Goal: Contribute content

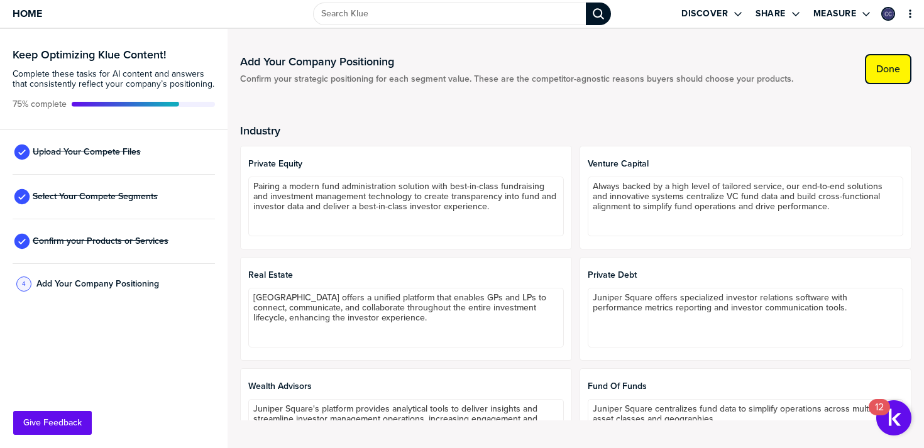
click at [867, 77] on button "Done" at bounding box center [888, 69] width 47 height 30
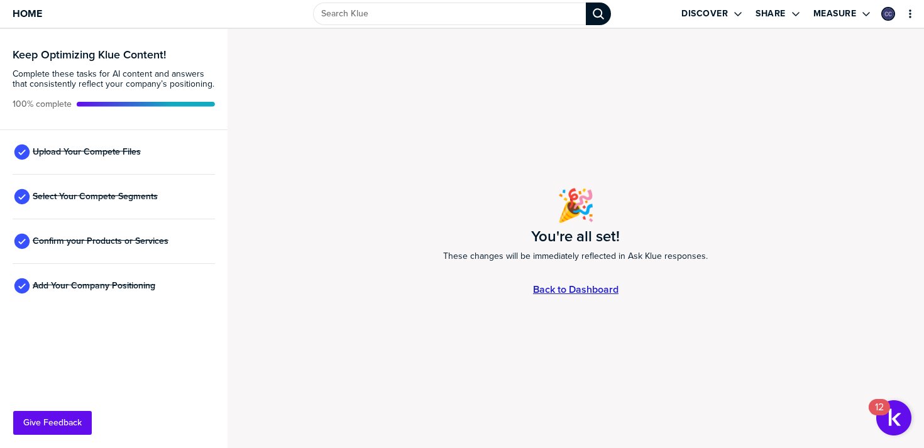
click at [582, 289] on link "Back to Dashboard" at bounding box center [576, 289] width 86 height 11
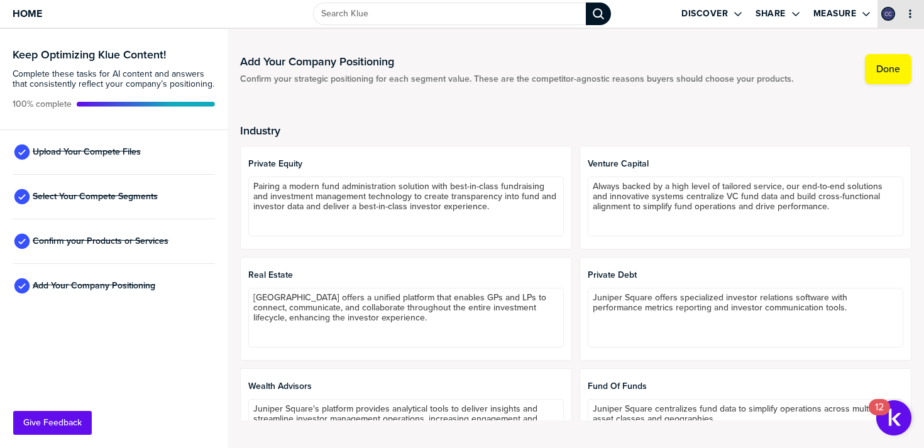
click at [898, 27] on div "primary" at bounding box center [901, 14] width 8 height 28
click at [907, 20] on div "primary" at bounding box center [901, 14] width 47 height 28
click at [909, 18] on icon "primary" at bounding box center [910, 14] width 10 height 10
click at [369, 52] on div "Add Your Company Positioning Confirm your strategic positioning for each segmen…" at bounding box center [576, 238] width 672 height 394
click at [168, 63] on div "Keep Optimizing Klue Content! Complete these tasks for AI content and answers t…" at bounding box center [114, 79] width 228 height 101
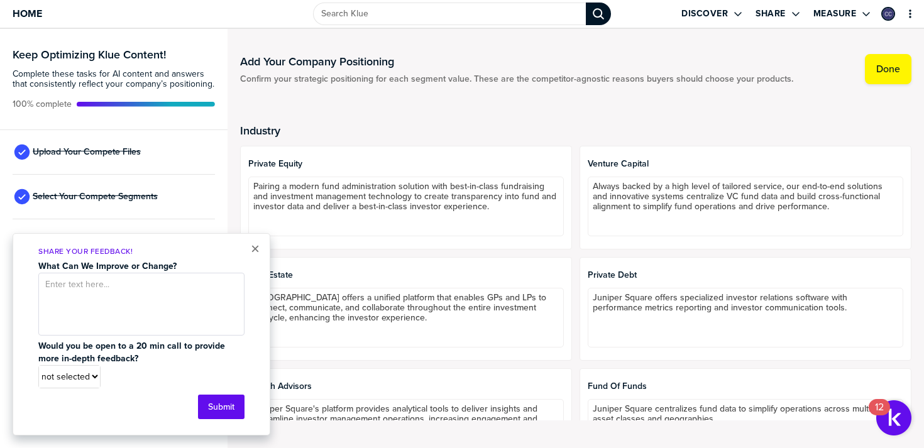
click at [132, 55] on h3 "Keep Optimizing Klue Content!" at bounding box center [114, 54] width 202 height 11
click at [258, 242] on button "×" at bounding box center [255, 248] width 9 height 15
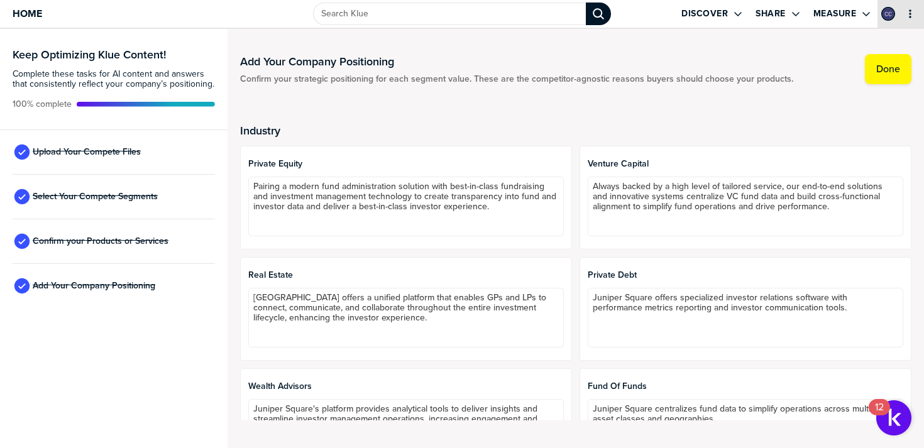
click at [912, 17] on icon "primary" at bounding box center [910, 14] width 10 height 10
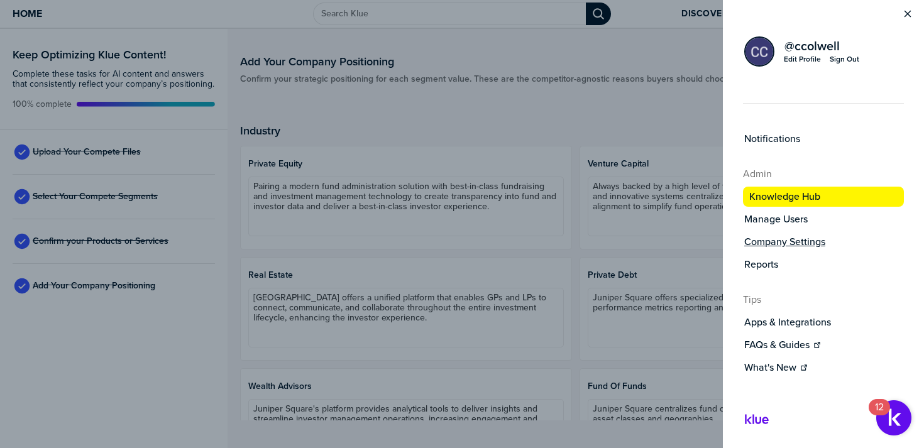
click at [772, 246] on label "Company Settings" at bounding box center [784, 242] width 81 height 13
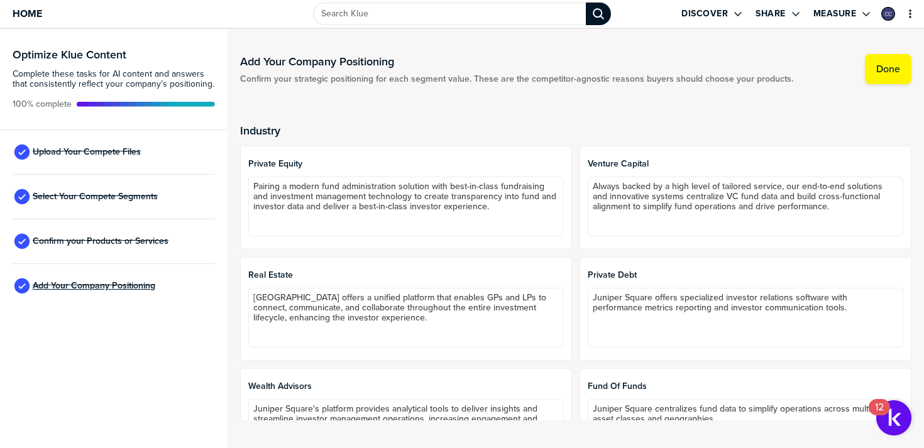
click at [114, 289] on span "Add Your Company Positioning" at bounding box center [94, 286] width 123 height 10
click at [95, 147] on span "Upload Your Compete Files" at bounding box center [87, 152] width 108 height 10
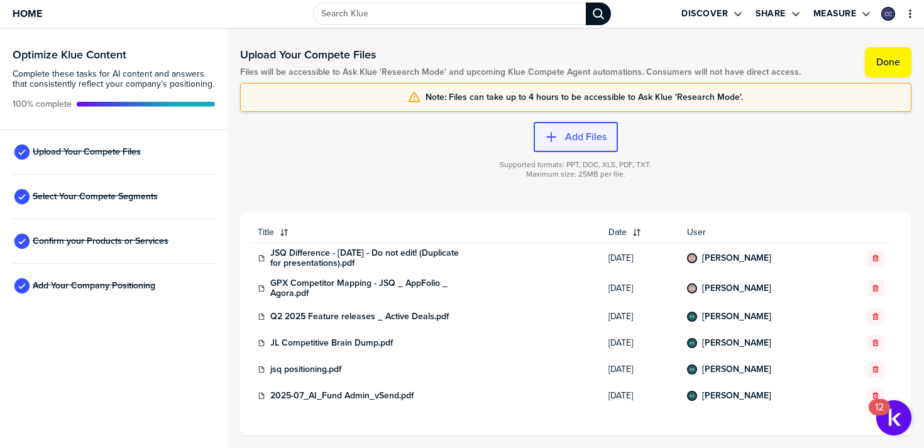
click at [614, 136] on button "Add Files" at bounding box center [576, 137] width 84 height 30
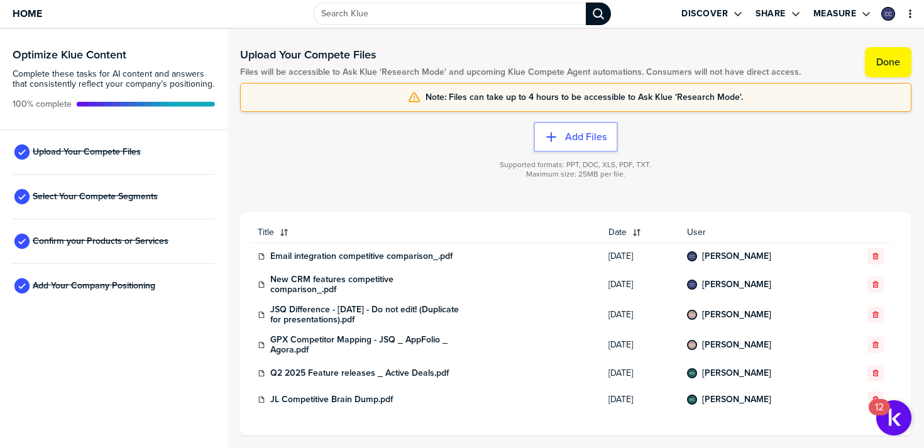
click at [536, 194] on div "Supported formats: PPT, DOC, XLS, PDF, TXT. Maximum size: 25MB per file." at bounding box center [576, 177] width 672 height 50
click at [402, 255] on link "Email integration competitive comparison_.pdf" at bounding box center [361, 257] width 182 height 10
click at [445, 197] on div "Supported formats: PPT, DOC, XLS, PDF, TXT. Maximum size: 25MB per file." at bounding box center [576, 177] width 672 height 50
click at [376, 6] on input "Search Klue" at bounding box center [449, 14] width 273 height 23
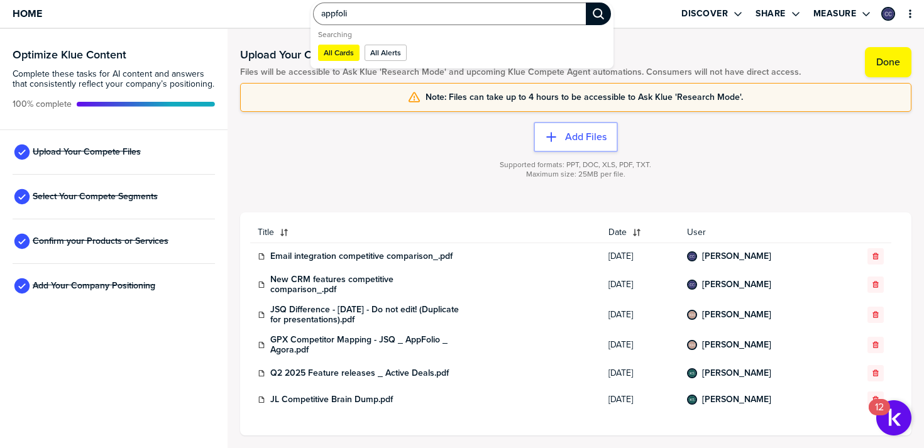
type input "appfolio"
